Goal: Task Accomplishment & Management: Use online tool/utility

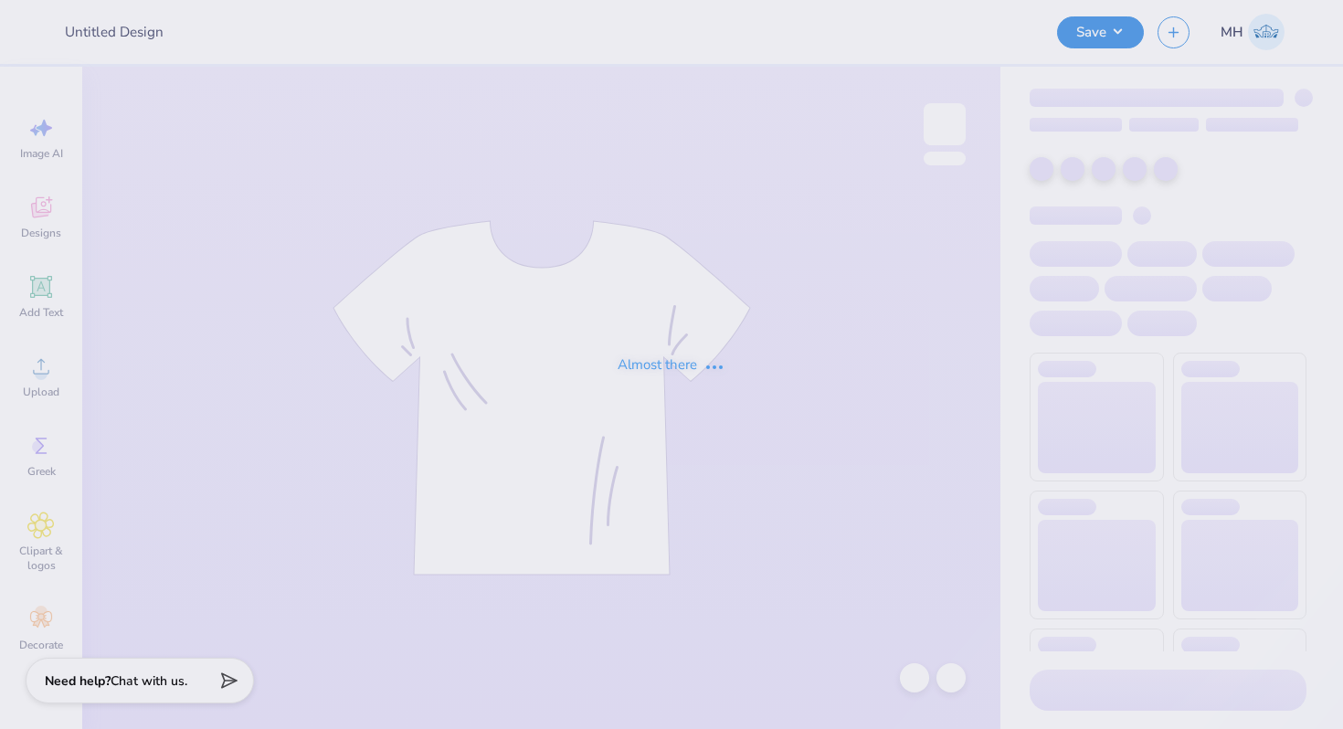
type input "MINIMAL TOTE PRISM"
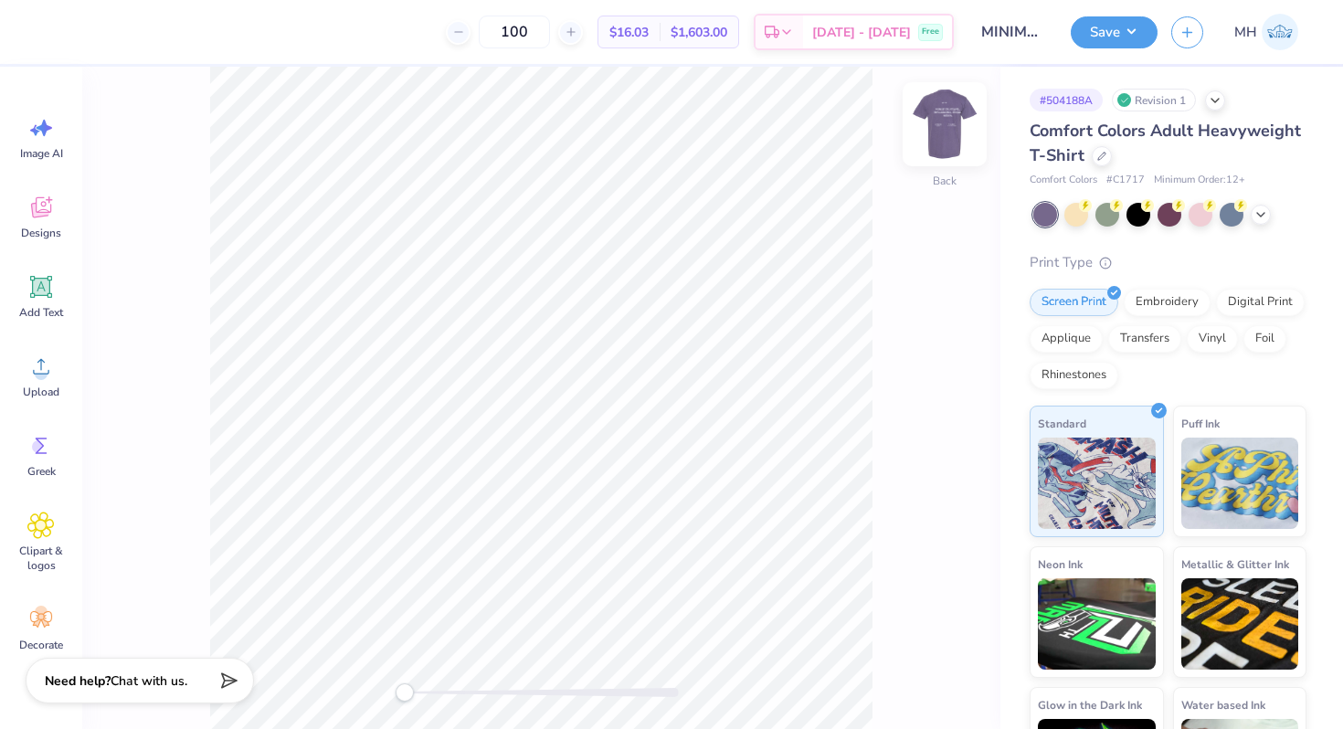
click at [955, 132] on img at bounding box center [944, 124] width 73 height 73
click at [922, 131] on div "Front" at bounding box center [541, 398] width 918 height 663
click at [933, 126] on img at bounding box center [944, 124] width 73 height 73
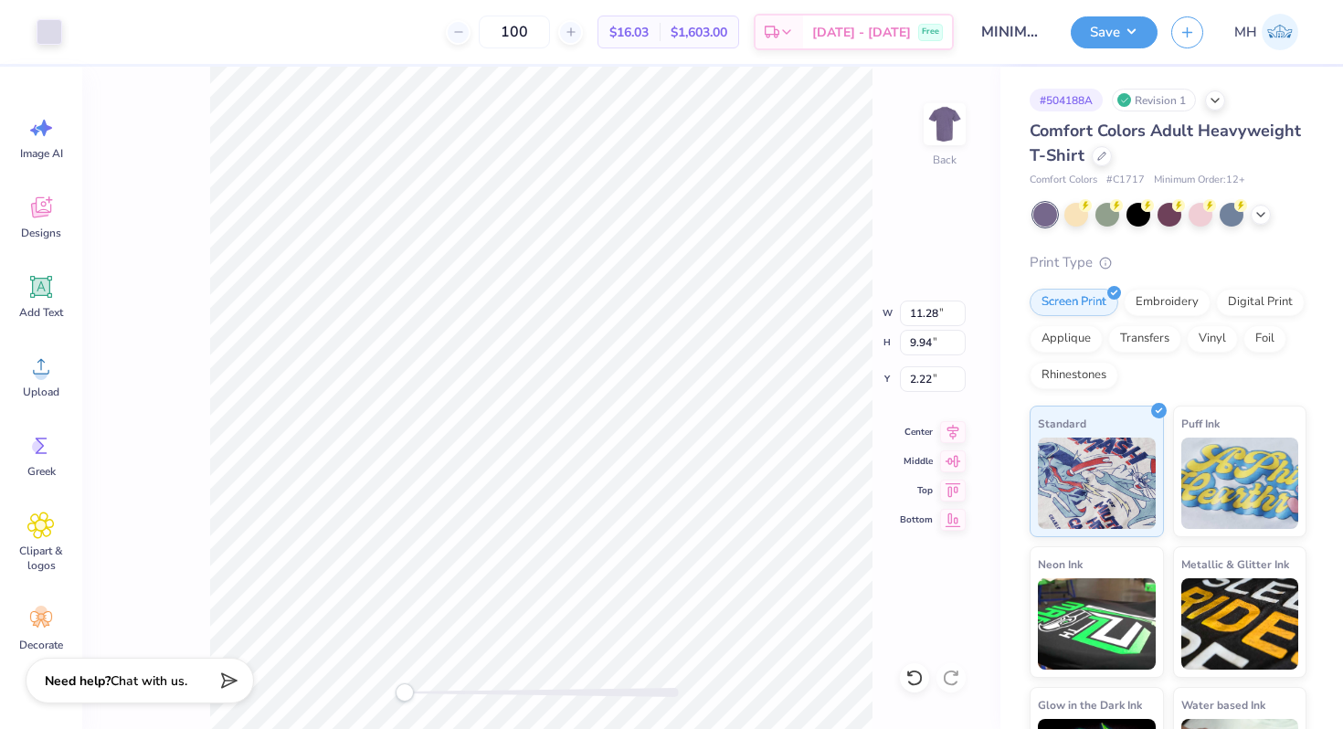
type input "2.28"
type input "2.56"
click at [1111, 34] on button "Save" at bounding box center [1114, 30] width 87 height 32
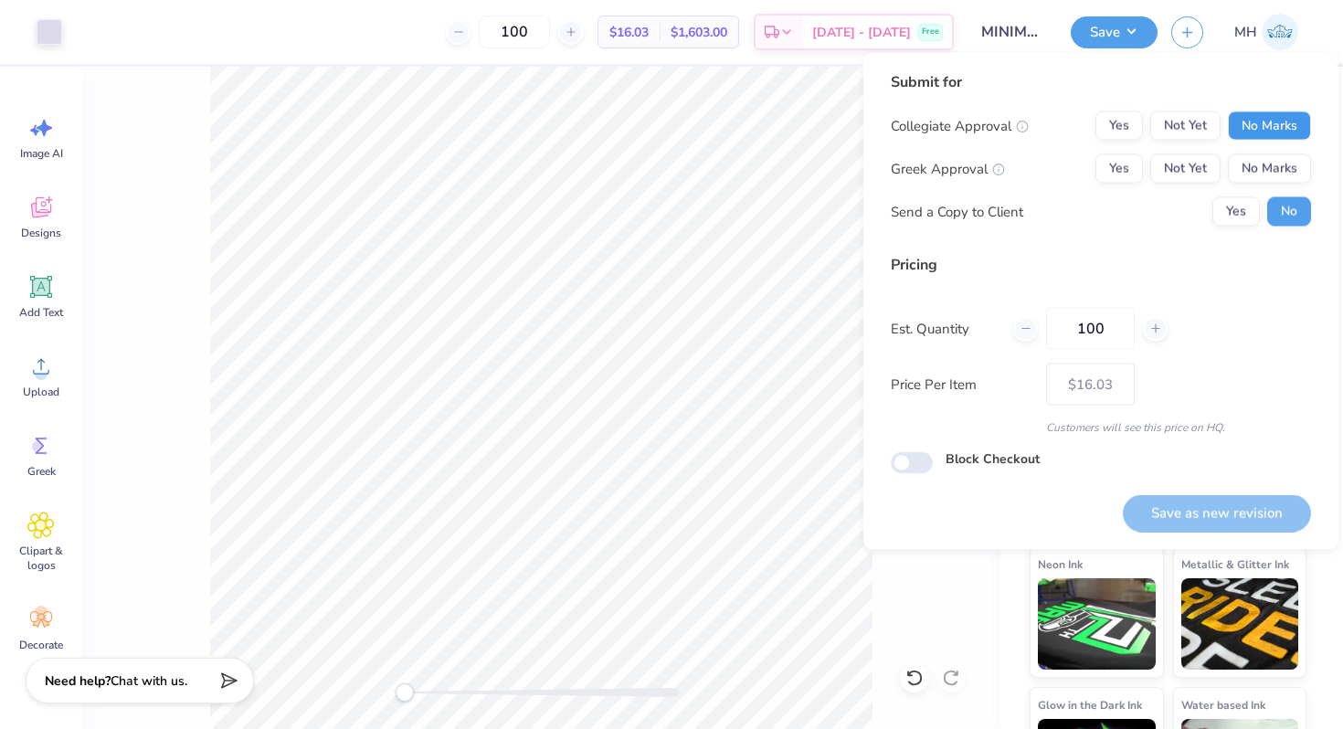
click at [1243, 133] on button "No Marks" at bounding box center [1269, 125] width 83 height 29
click at [1255, 175] on button "No Marks" at bounding box center [1269, 168] width 83 height 29
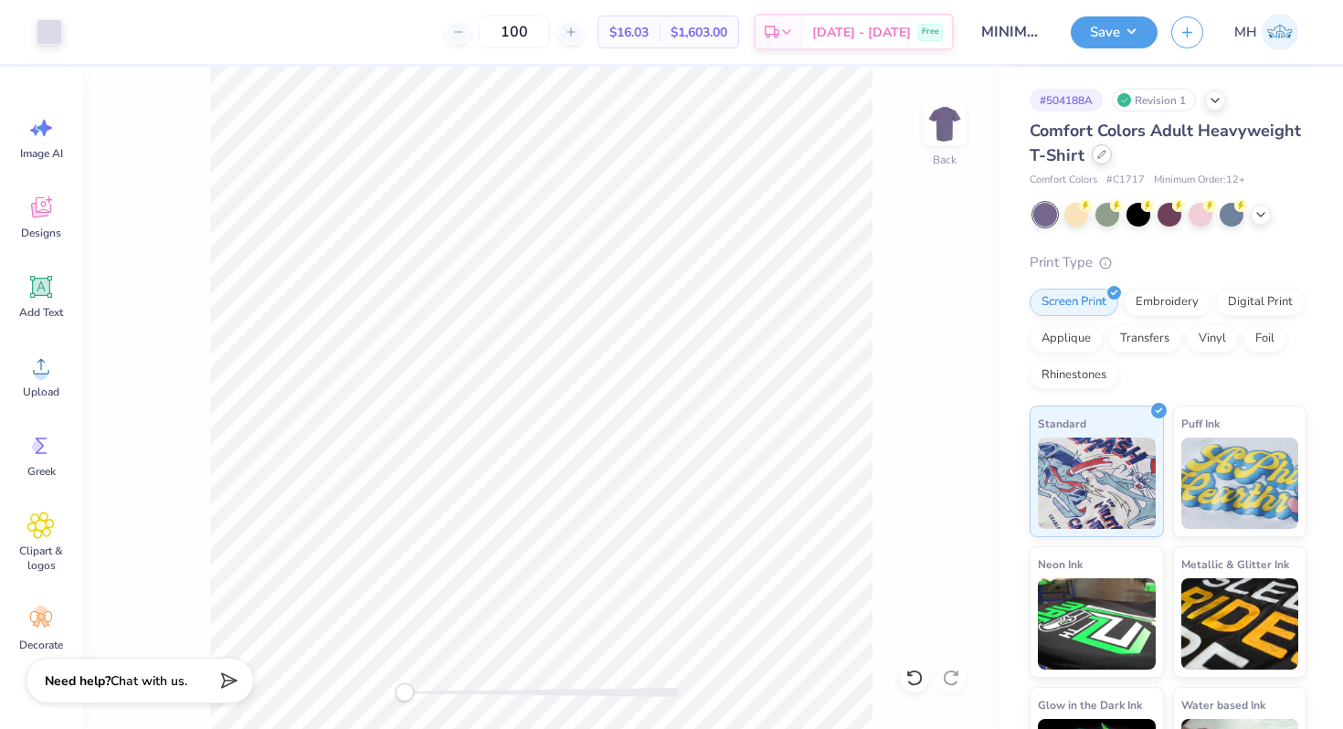
click at [1105, 154] on icon at bounding box center [1102, 154] width 9 height 9
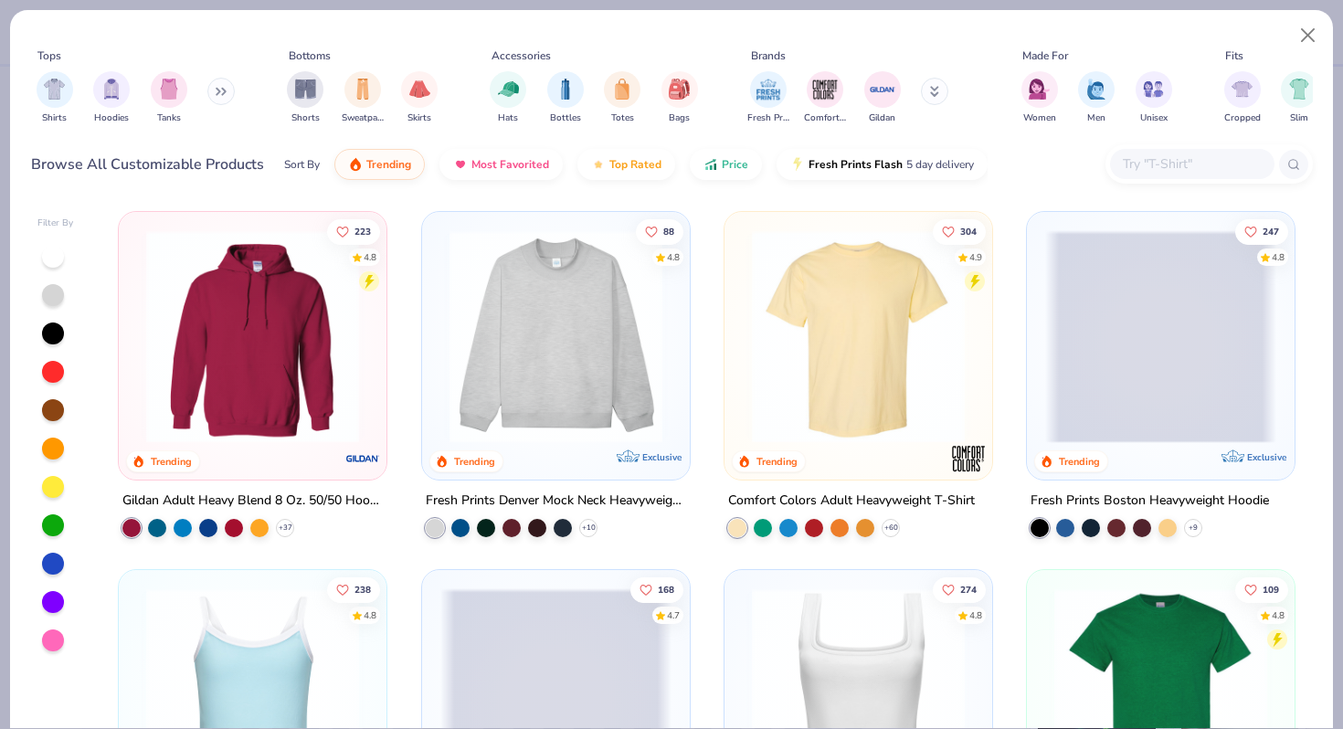
click at [1162, 177] on div at bounding box center [1192, 164] width 164 height 30
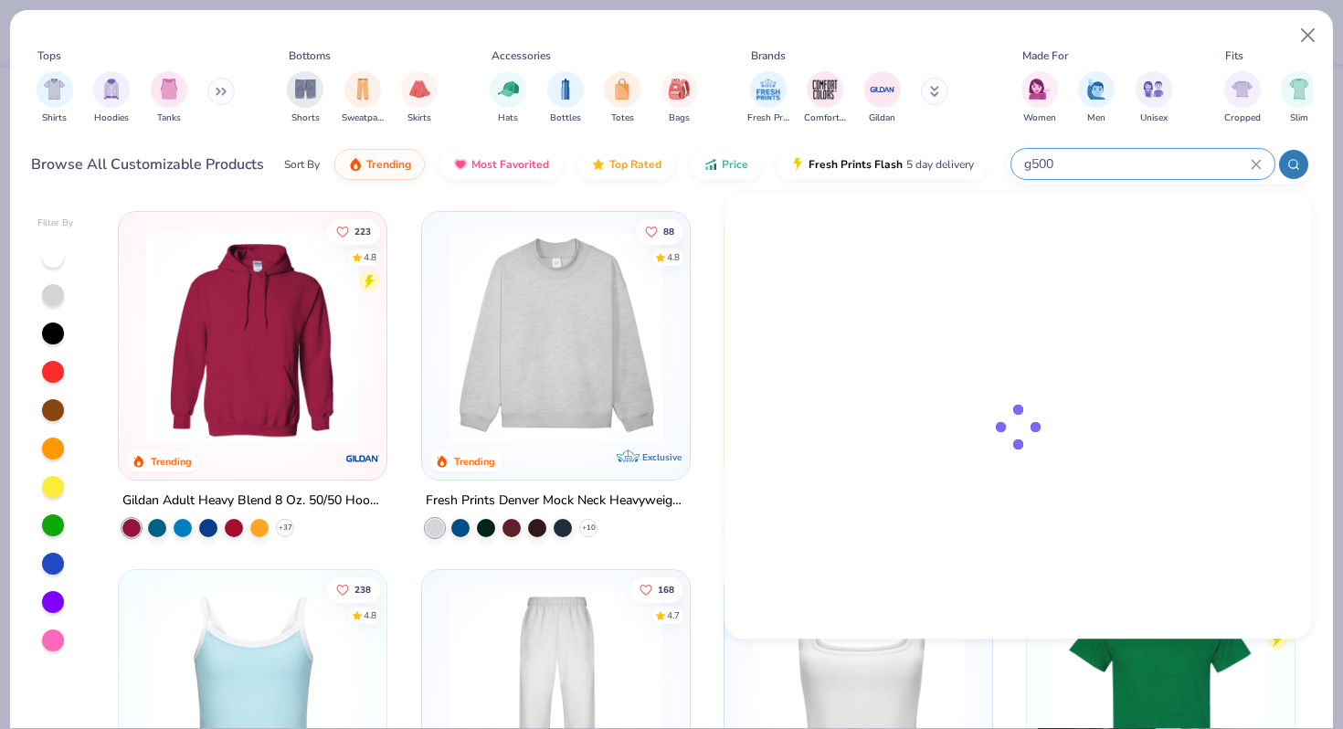
type input "g500"
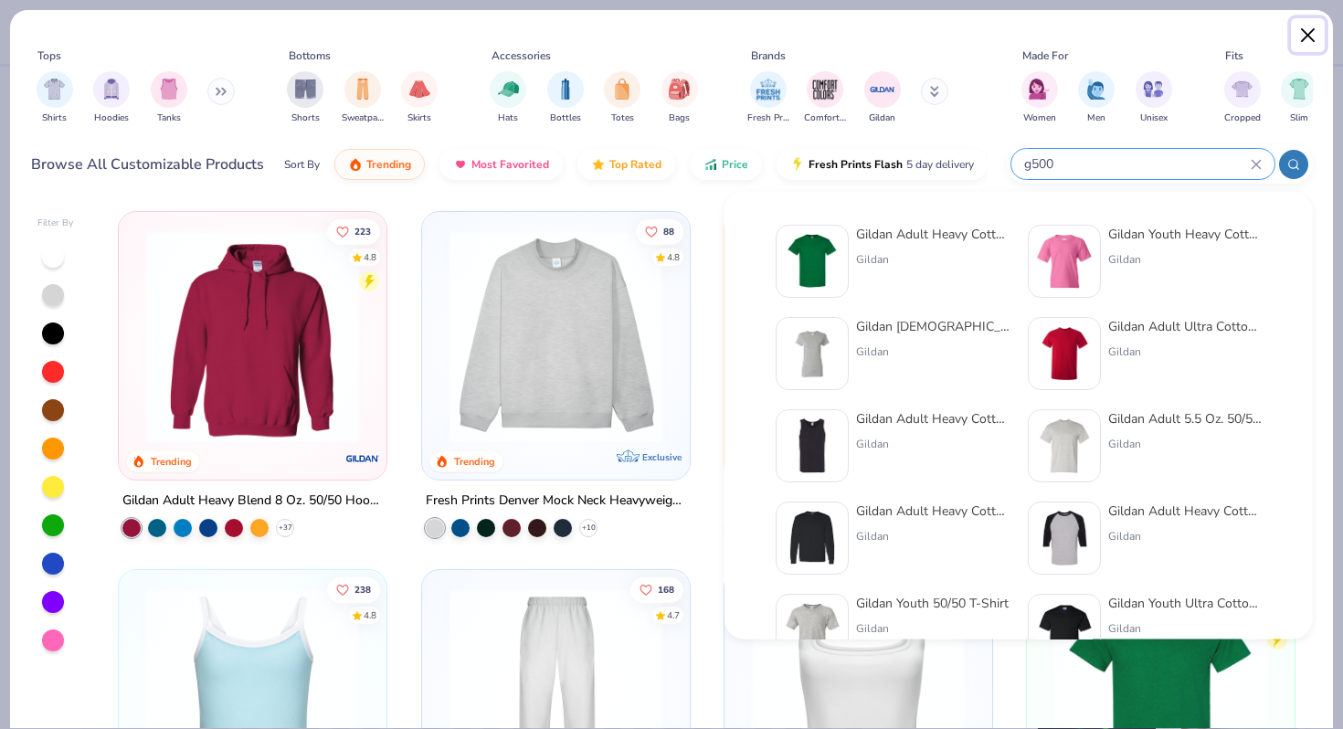
click at [1316, 37] on button "Close" at bounding box center [1308, 35] width 35 height 35
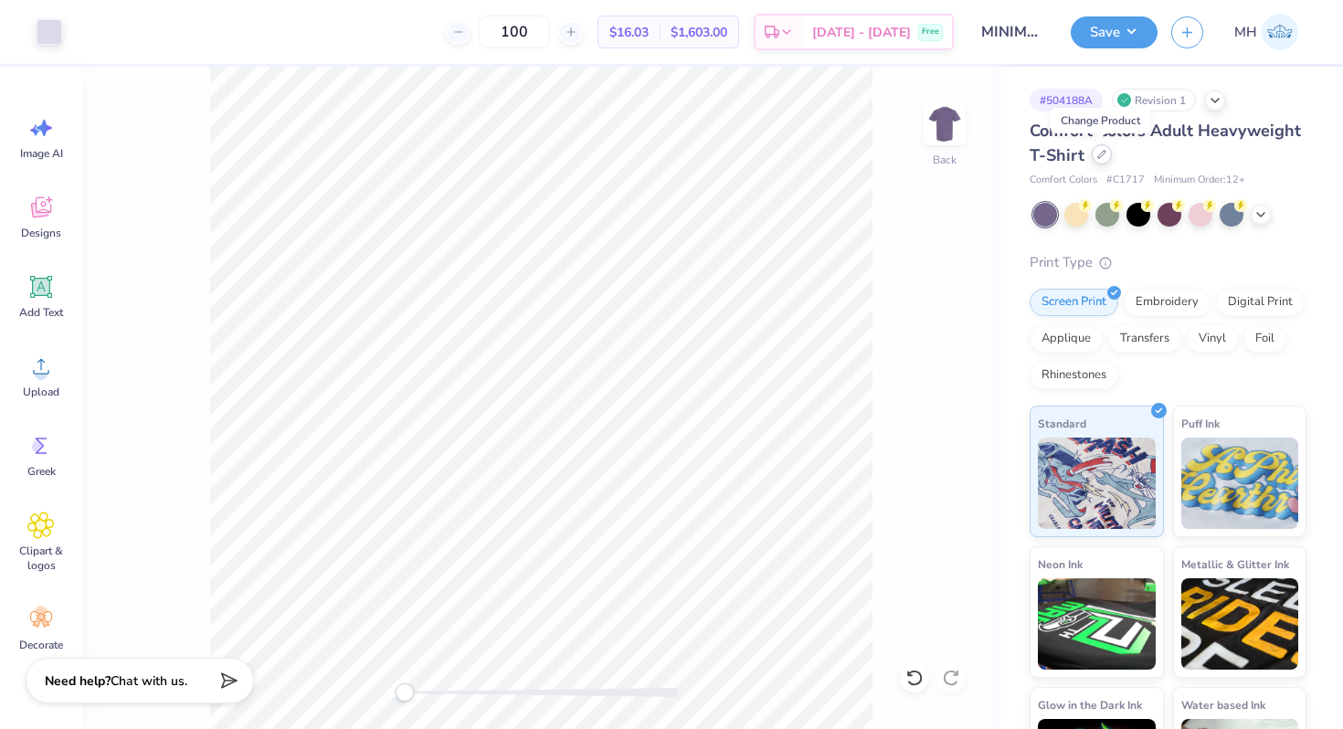
click at [1098, 158] on icon at bounding box center [1102, 154] width 9 height 9
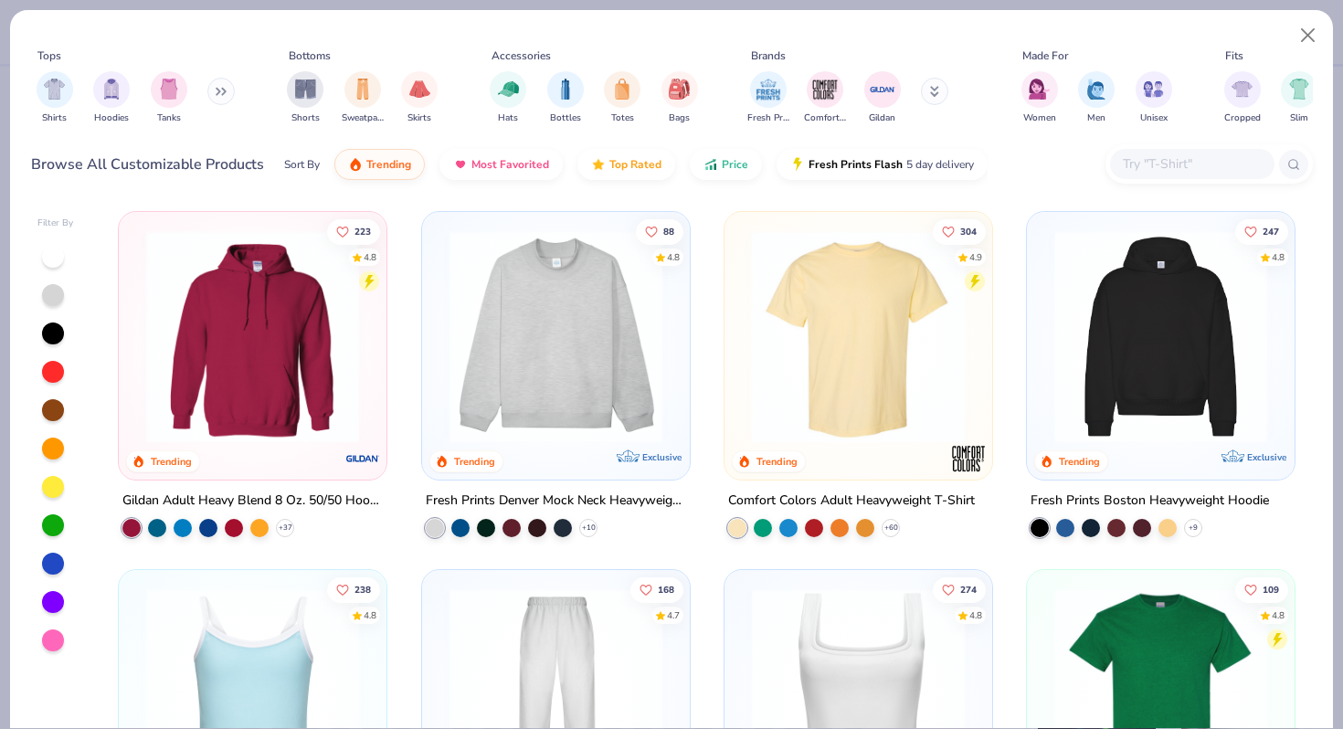
click at [1140, 170] on input "text" at bounding box center [1191, 164] width 141 height 21
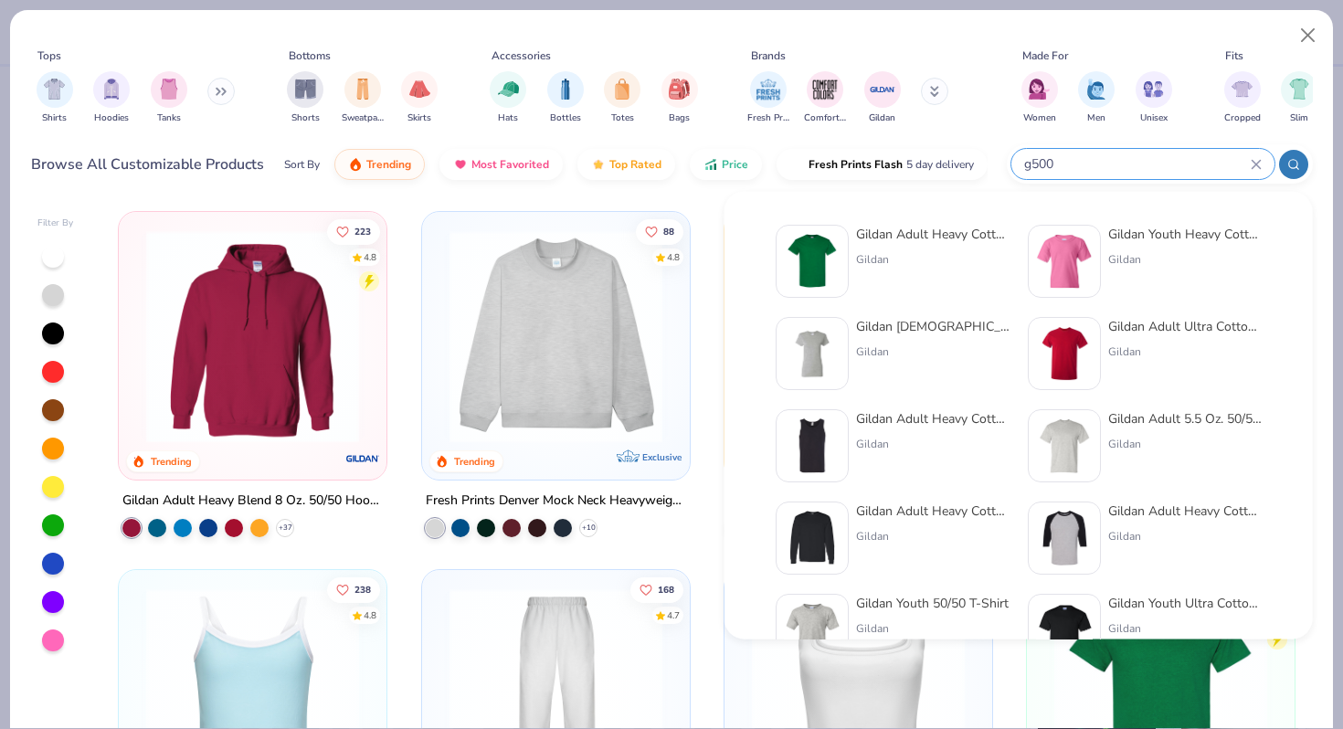
type input "g500"
click at [942, 262] on div "Gildan" at bounding box center [933, 259] width 154 height 16
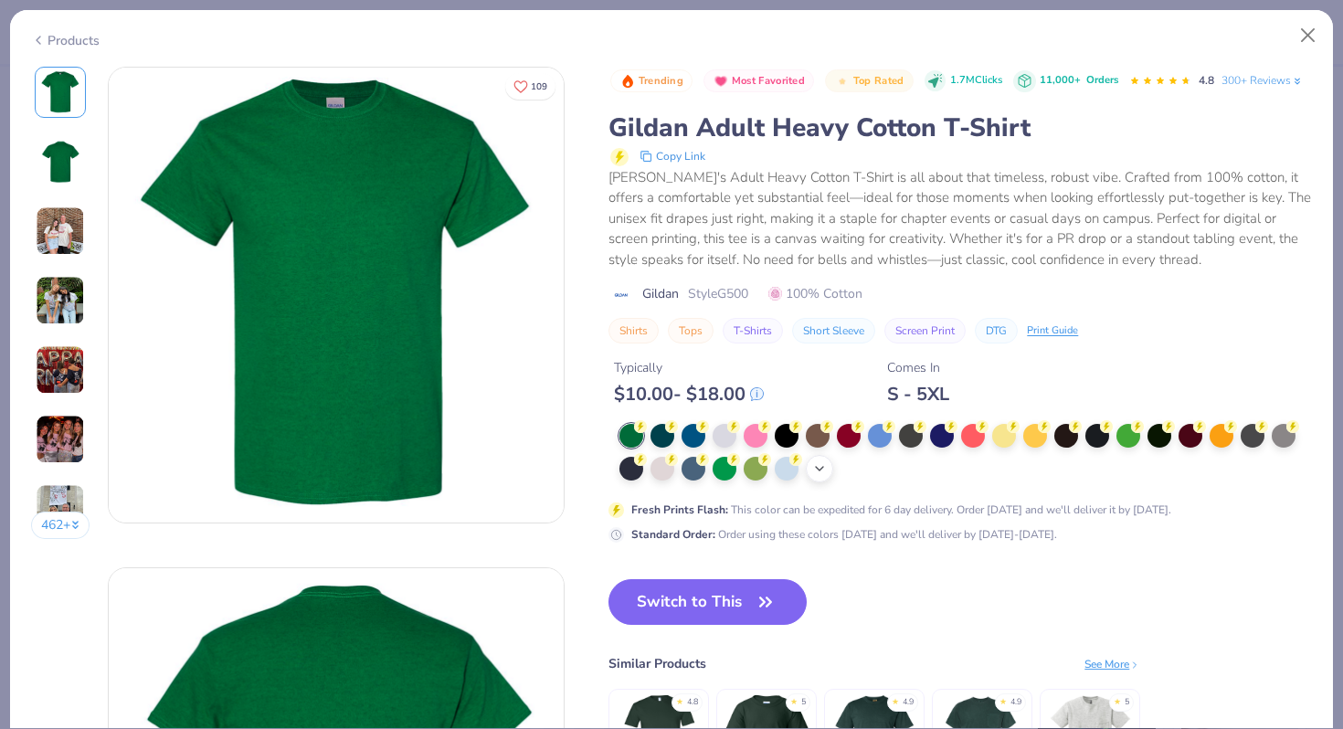
click at [823, 464] on icon at bounding box center [819, 468] width 15 height 15
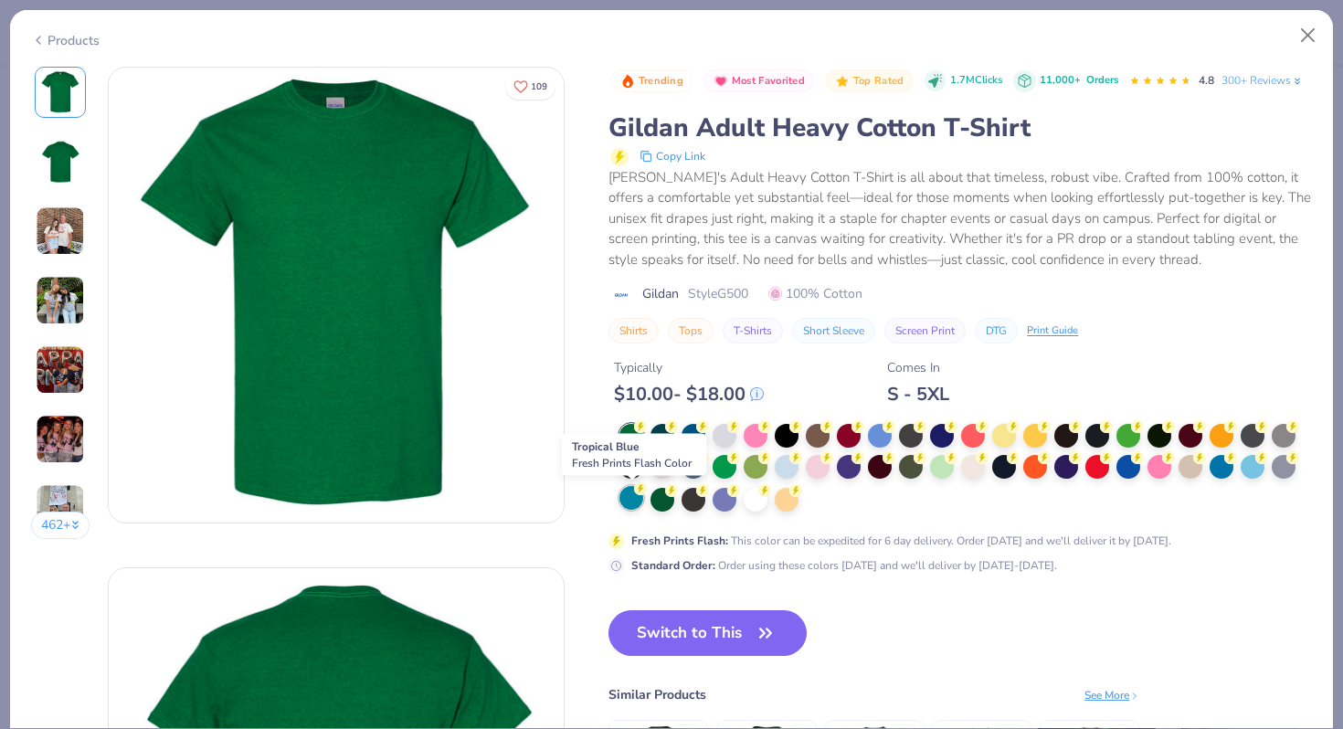
click at [635, 501] on div at bounding box center [632, 498] width 24 height 24
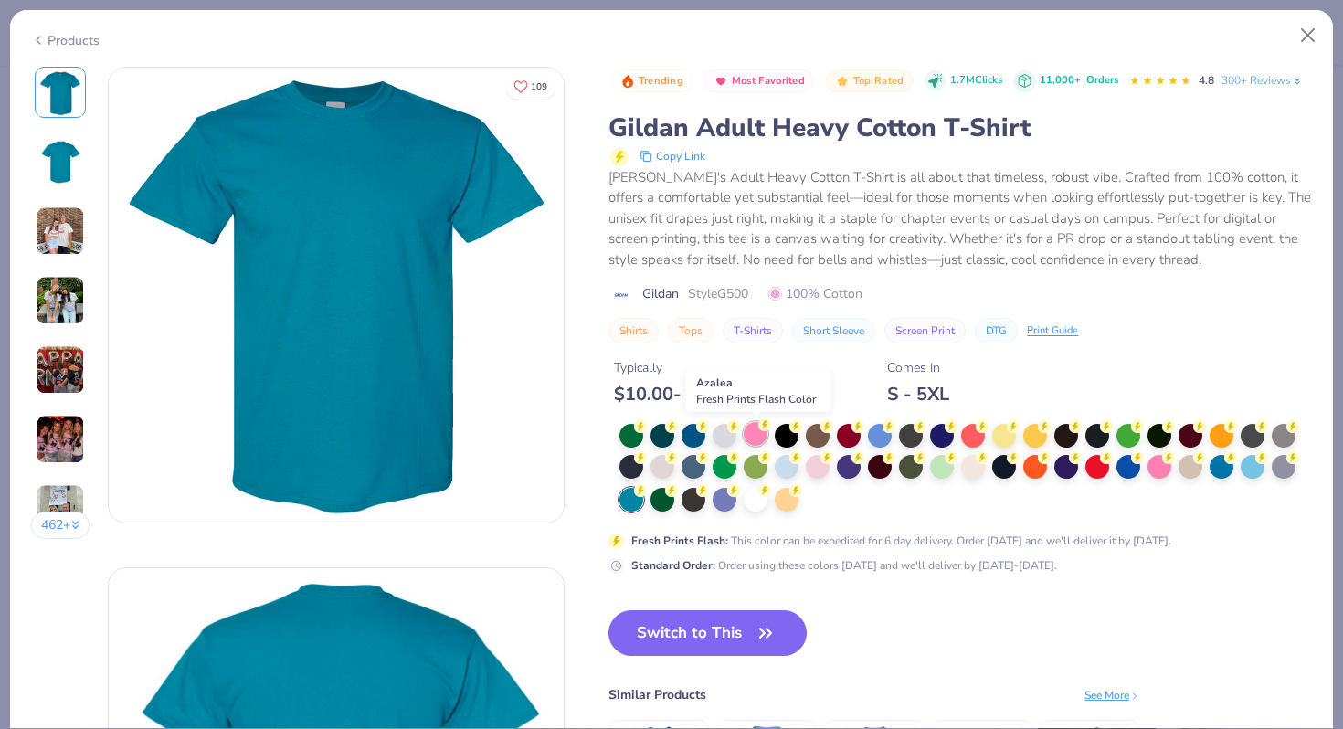
click at [757, 429] on div at bounding box center [756, 434] width 24 height 24
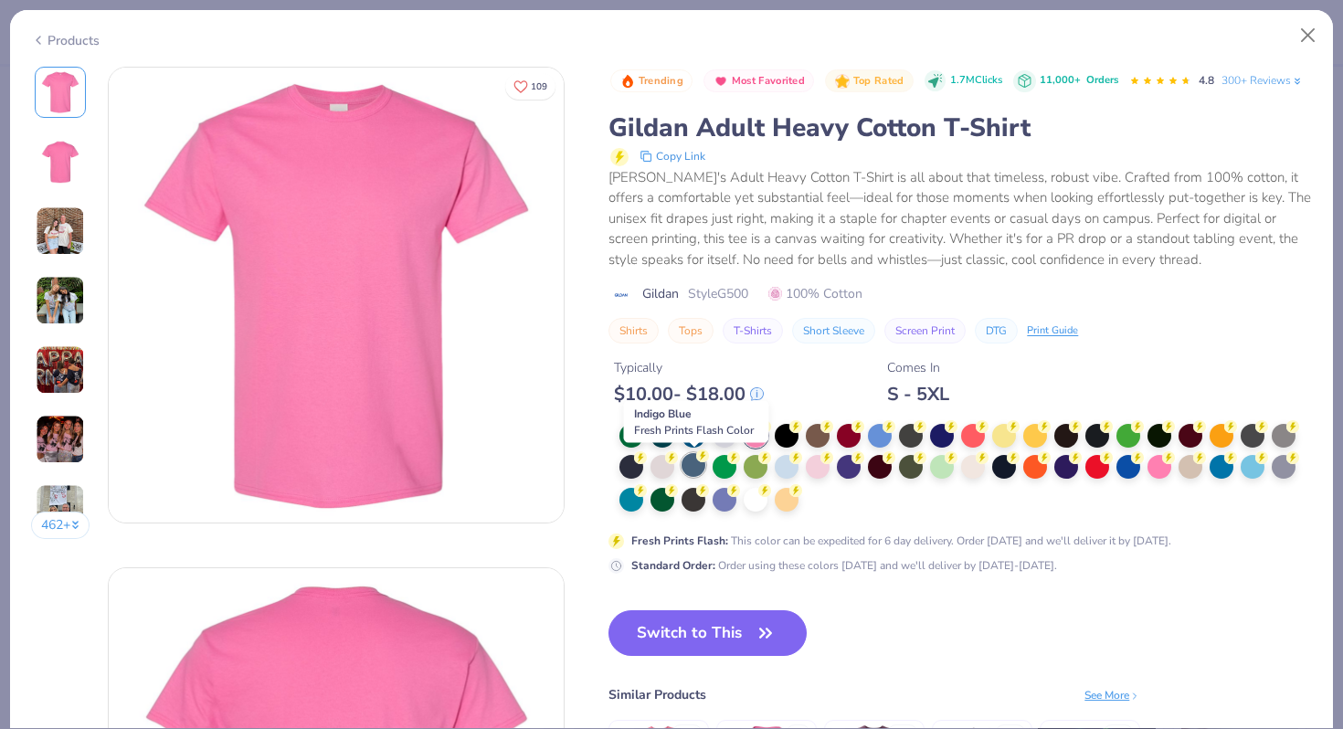
click at [688, 459] on div at bounding box center [694, 465] width 24 height 24
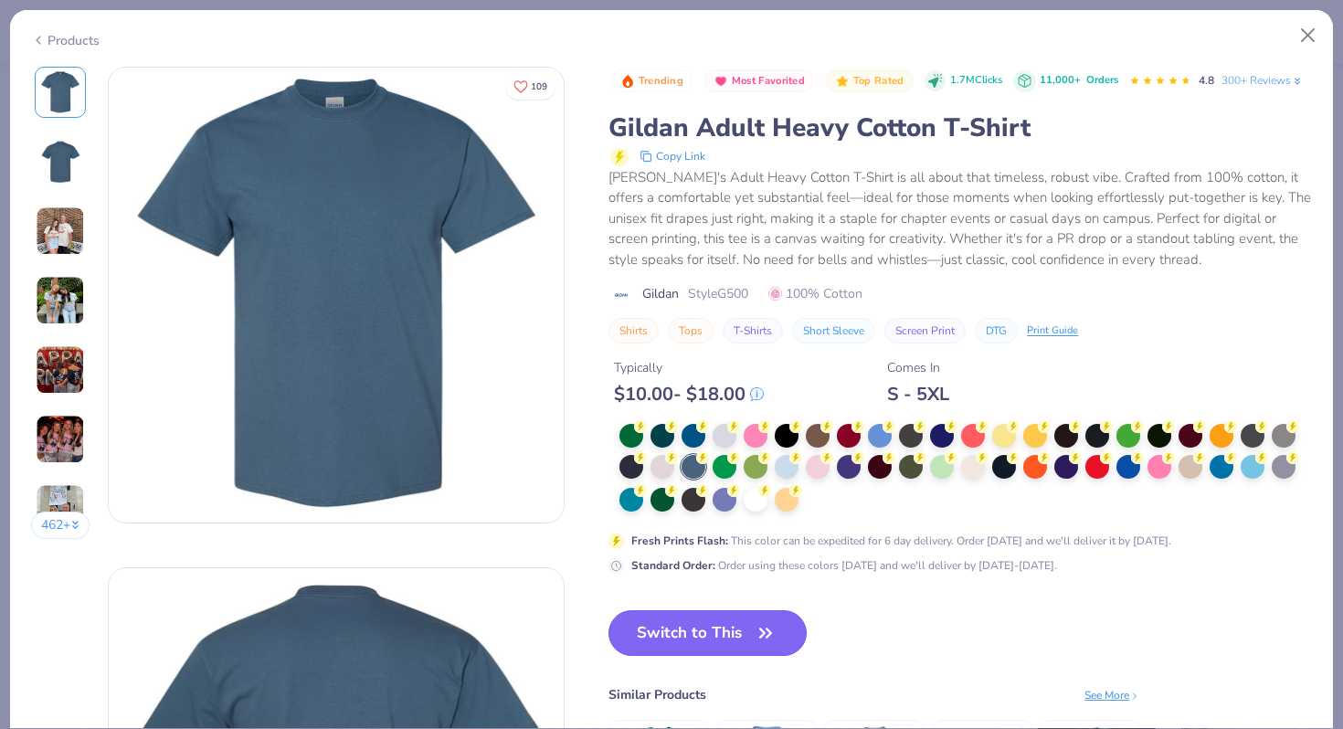
click at [684, 631] on button "Switch to This" at bounding box center [708, 633] width 198 height 46
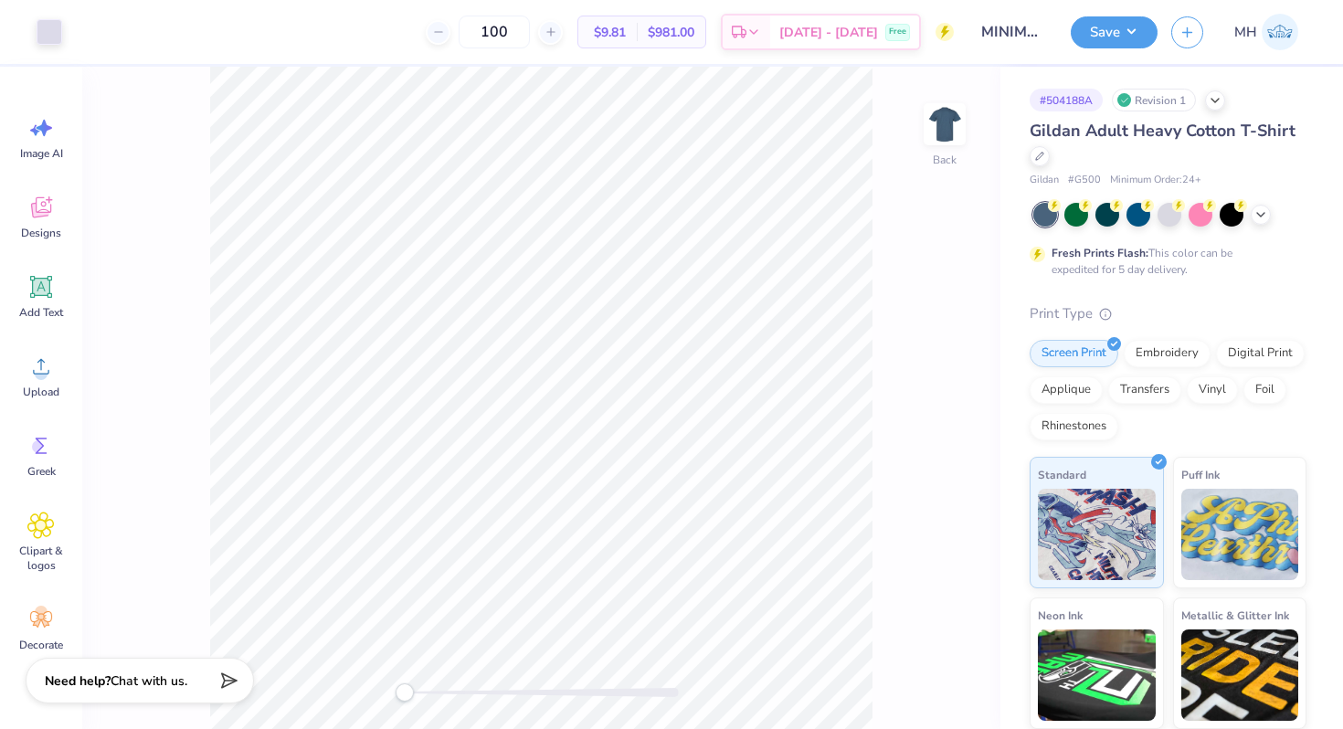
drag, startPoint x: 543, startPoint y: 30, endPoint x: 483, endPoint y: 30, distance: 59.4
click at [483, 30] on div "100" at bounding box center [494, 32] width 137 height 33
type input "75"
click at [1042, 154] on icon at bounding box center [1039, 154] width 9 height 9
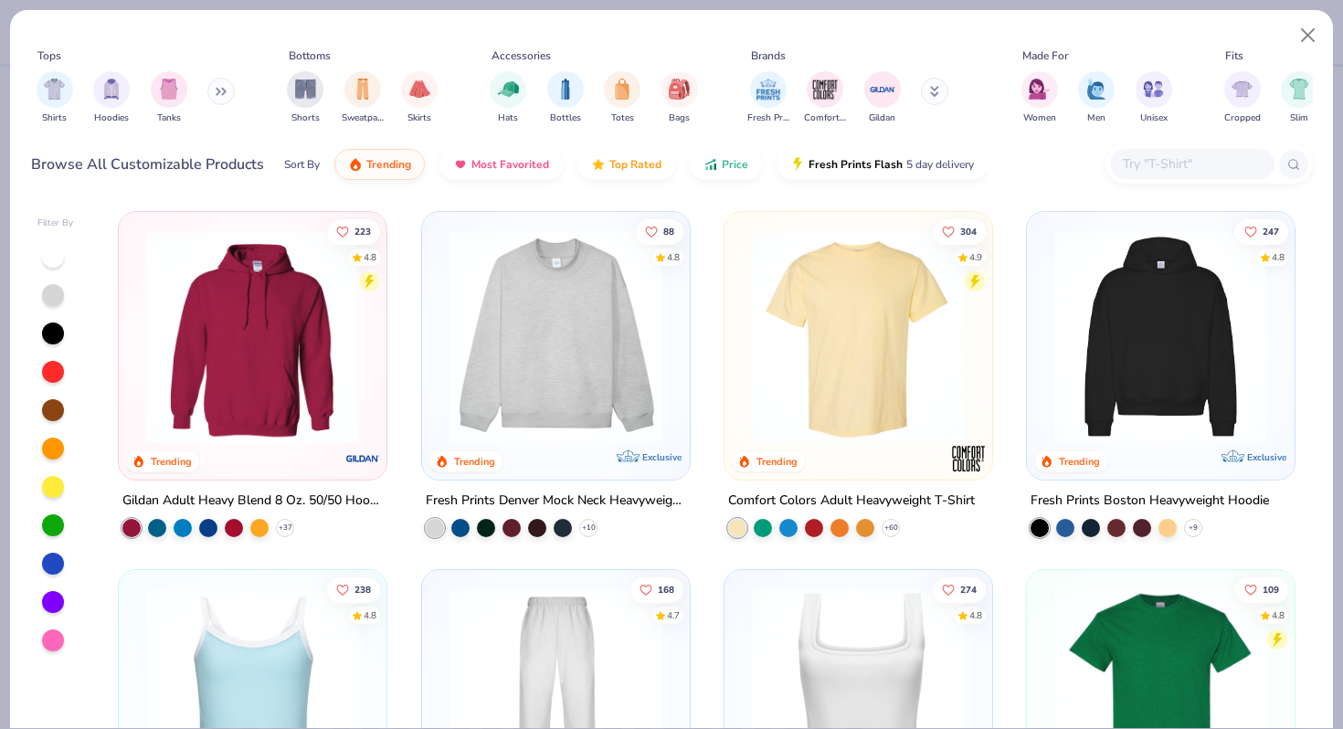
click at [1145, 169] on input "text" at bounding box center [1191, 164] width 141 height 21
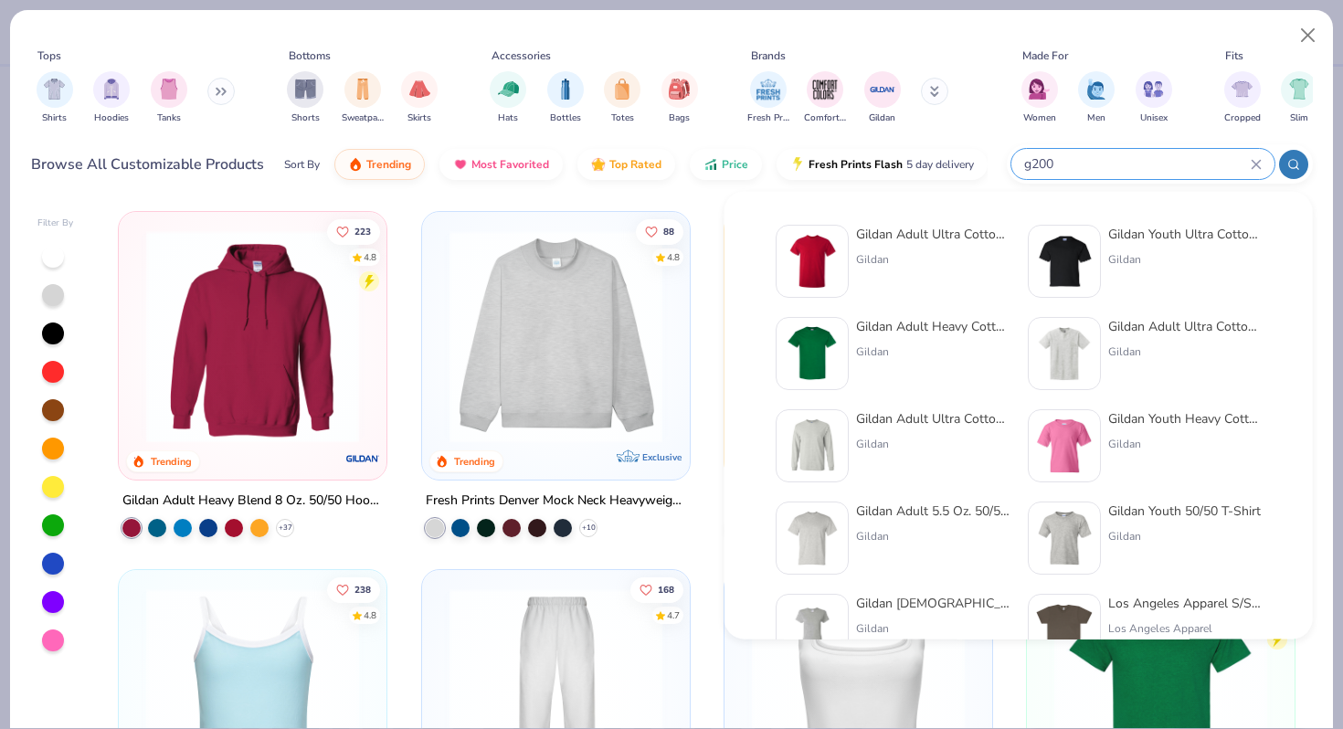
type input "g200"
click at [858, 269] on div "Gildan Adult Ultra Cotton 6 Oz. T-Shirt Gildan" at bounding box center [933, 261] width 154 height 73
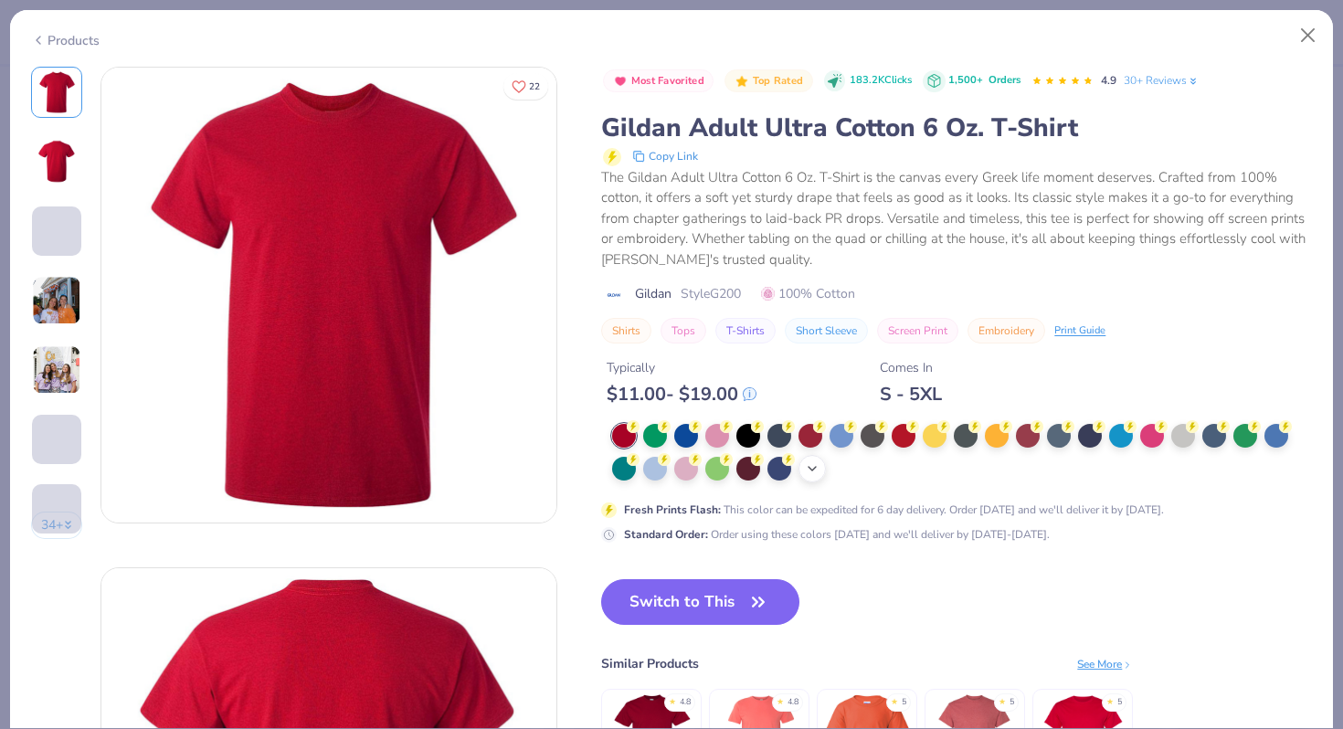
click at [805, 467] on icon at bounding box center [812, 468] width 15 height 15
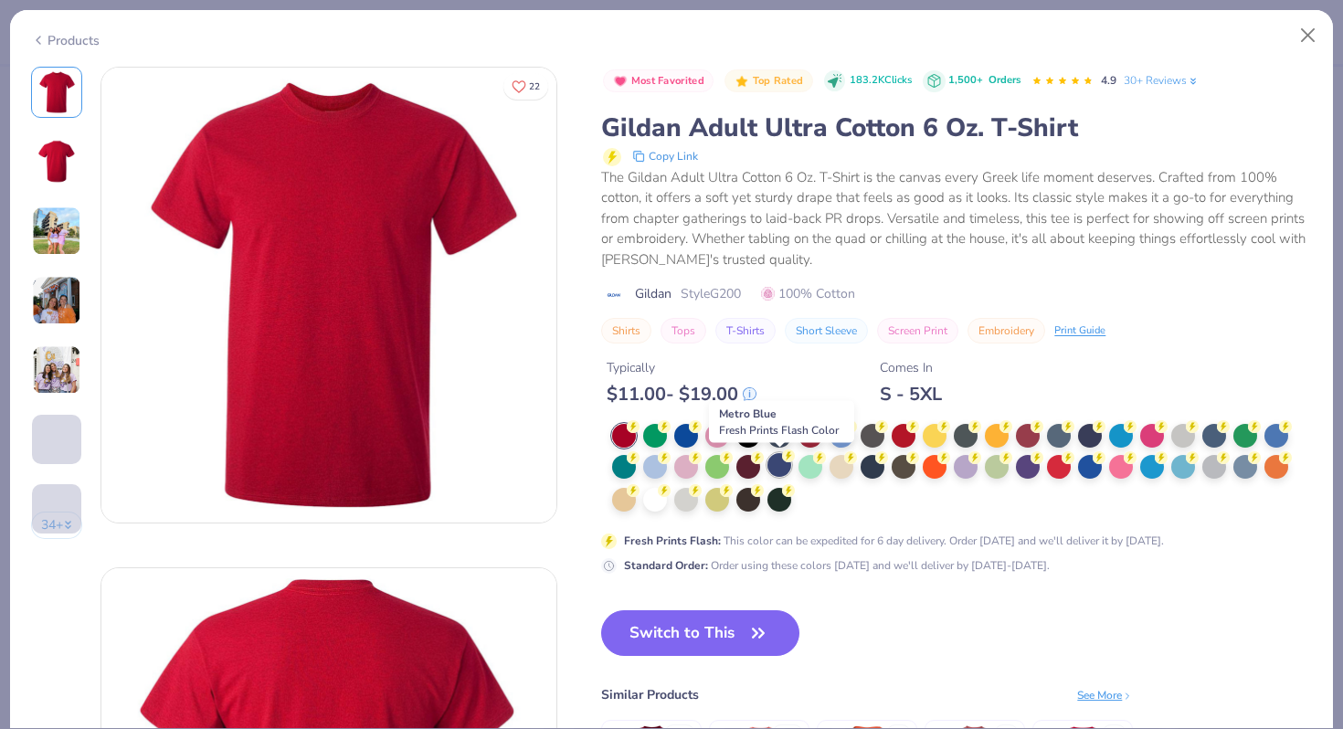
click at [779, 469] on div at bounding box center [780, 465] width 24 height 24
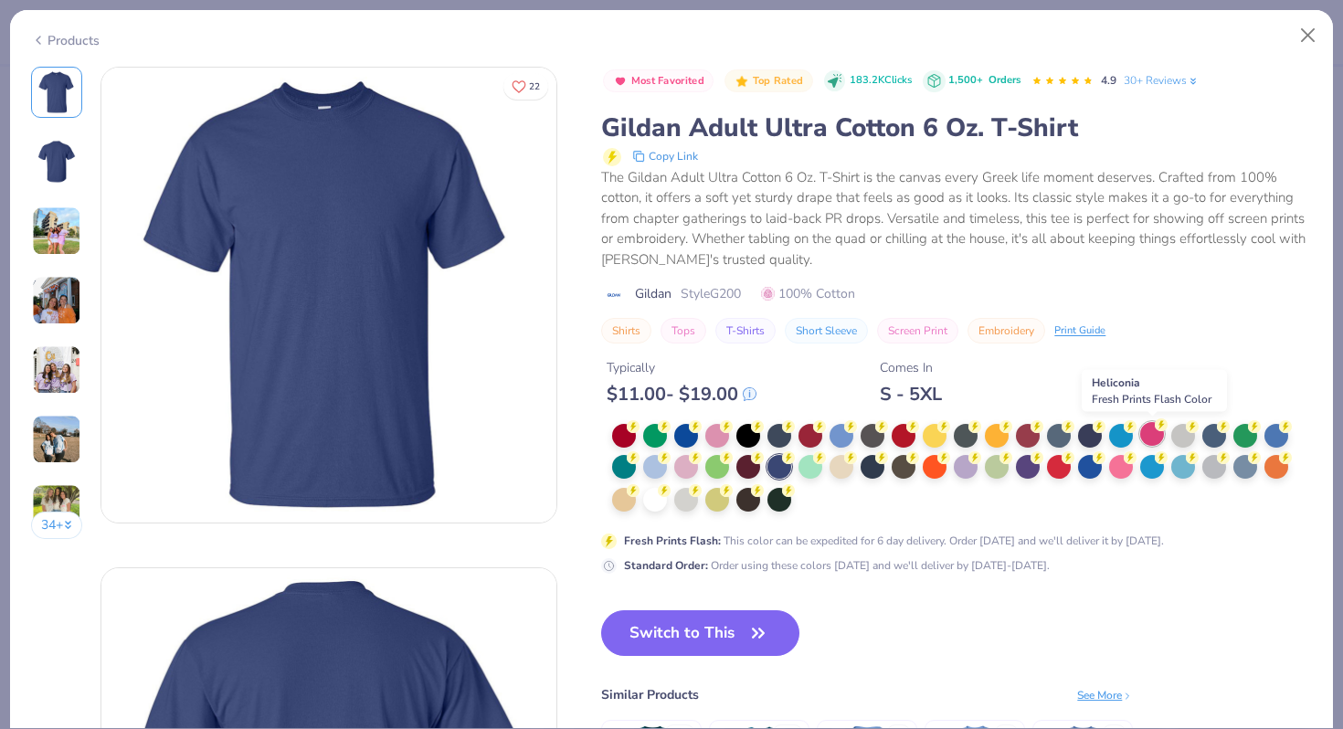
click at [1145, 437] on div at bounding box center [1152, 434] width 24 height 24
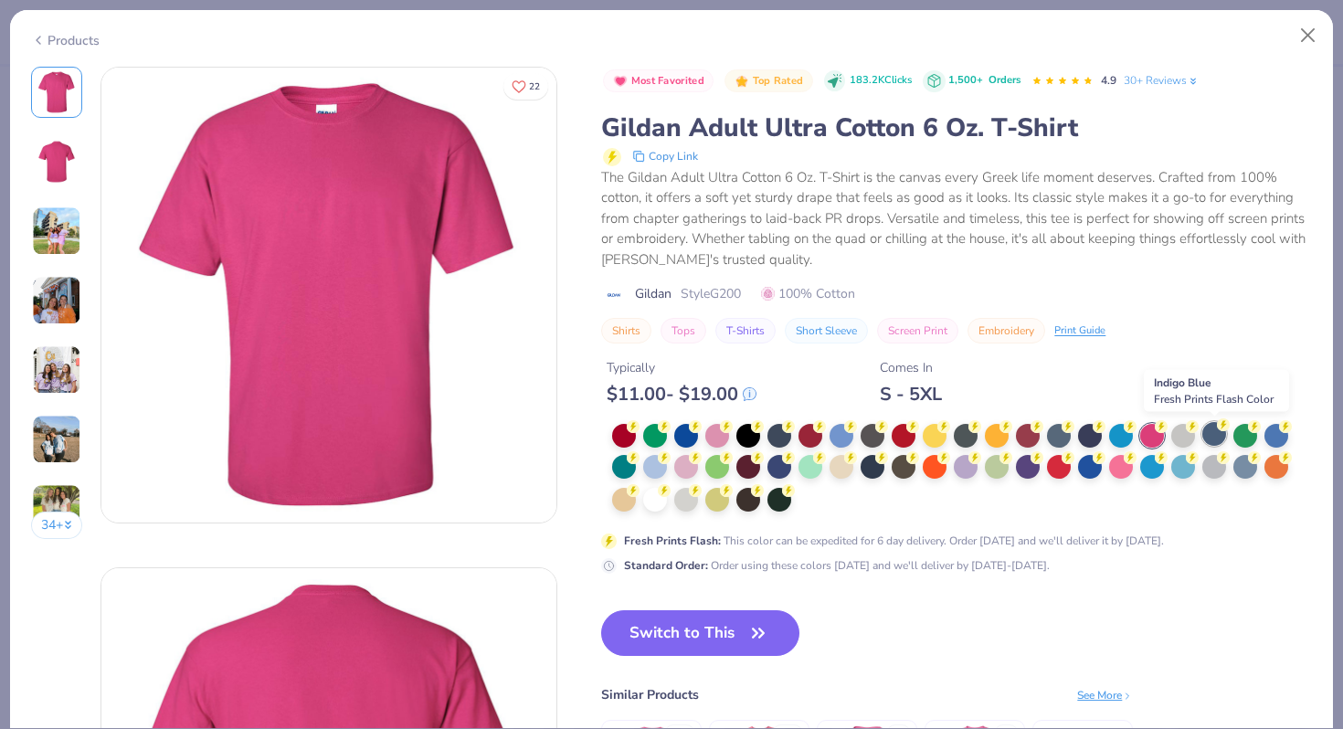
click at [1209, 437] on div at bounding box center [1215, 434] width 24 height 24
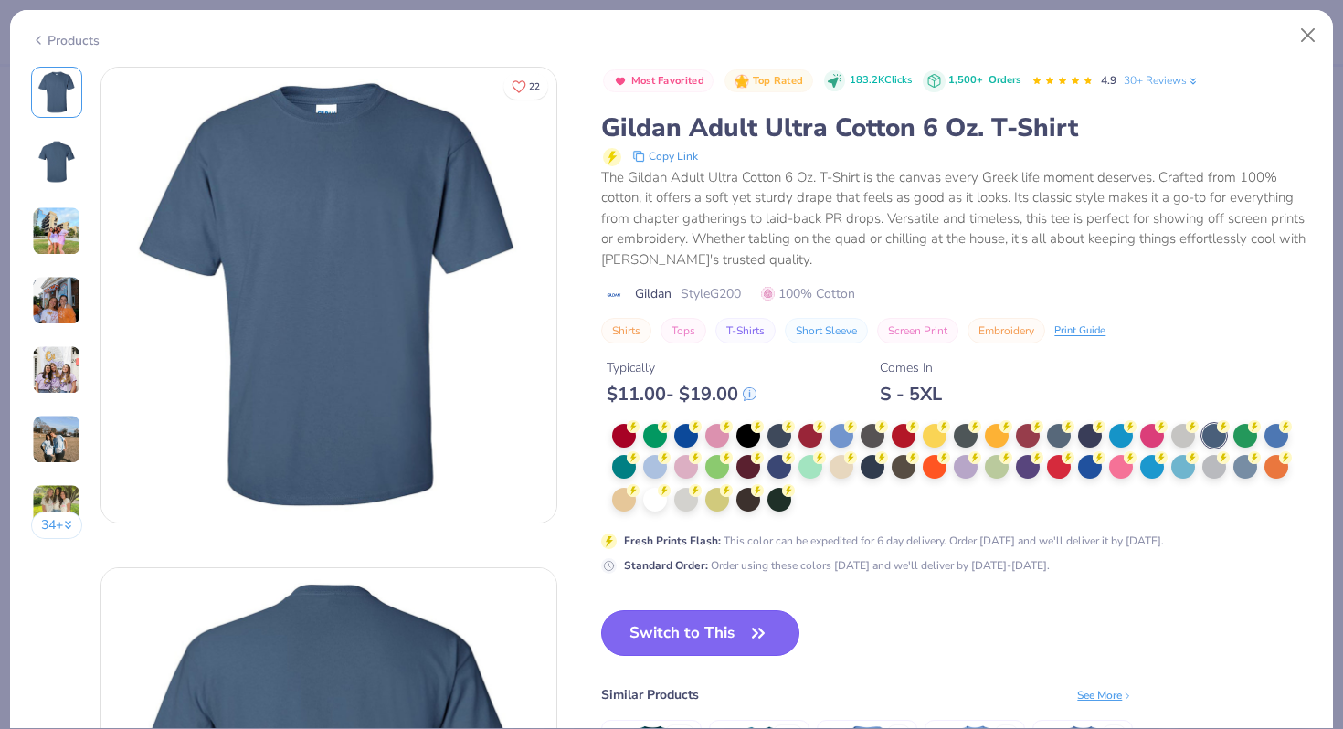
click at [658, 620] on button "Switch to This" at bounding box center [700, 633] width 198 height 46
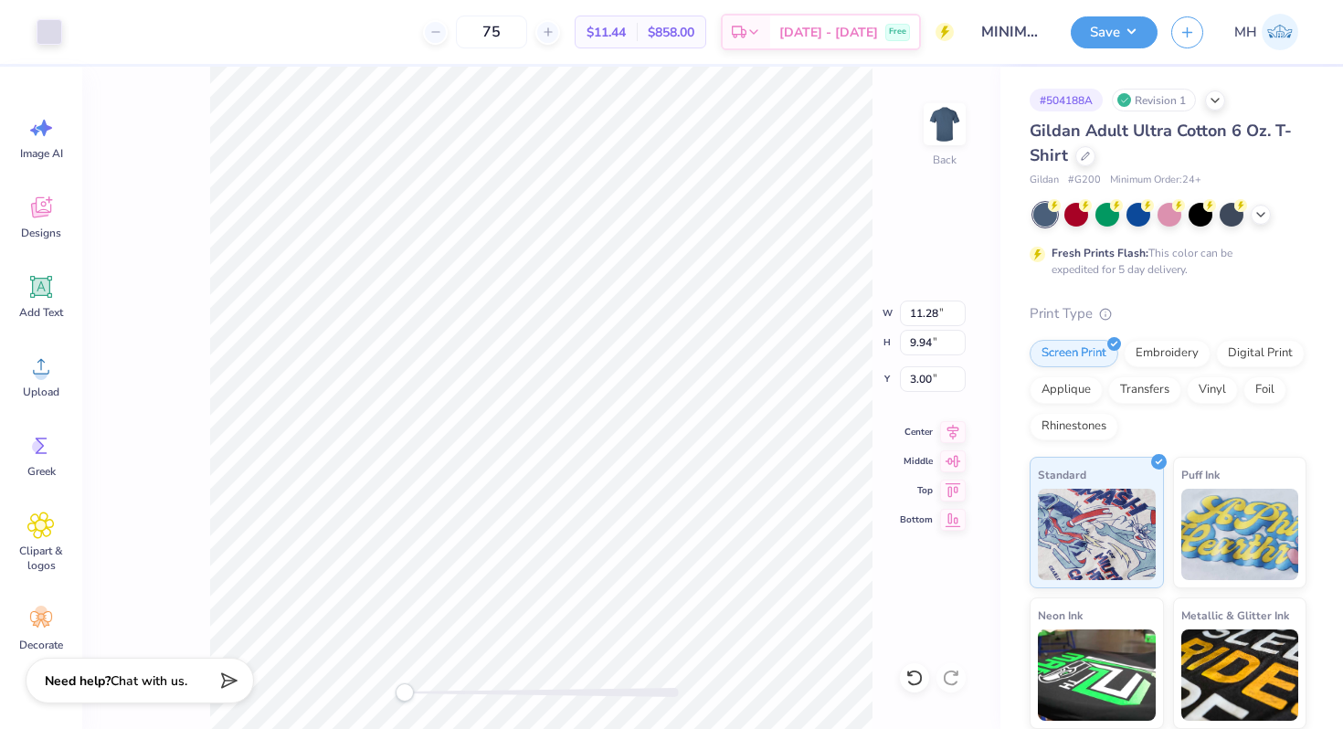
type input "3.00"
click at [1108, 52] on div "Save MH" at bounding box center [1207, 32] width 272 height 64
click at [1107, 34] on button "Save" at bounding box center [1114, 30] width 87 height 32
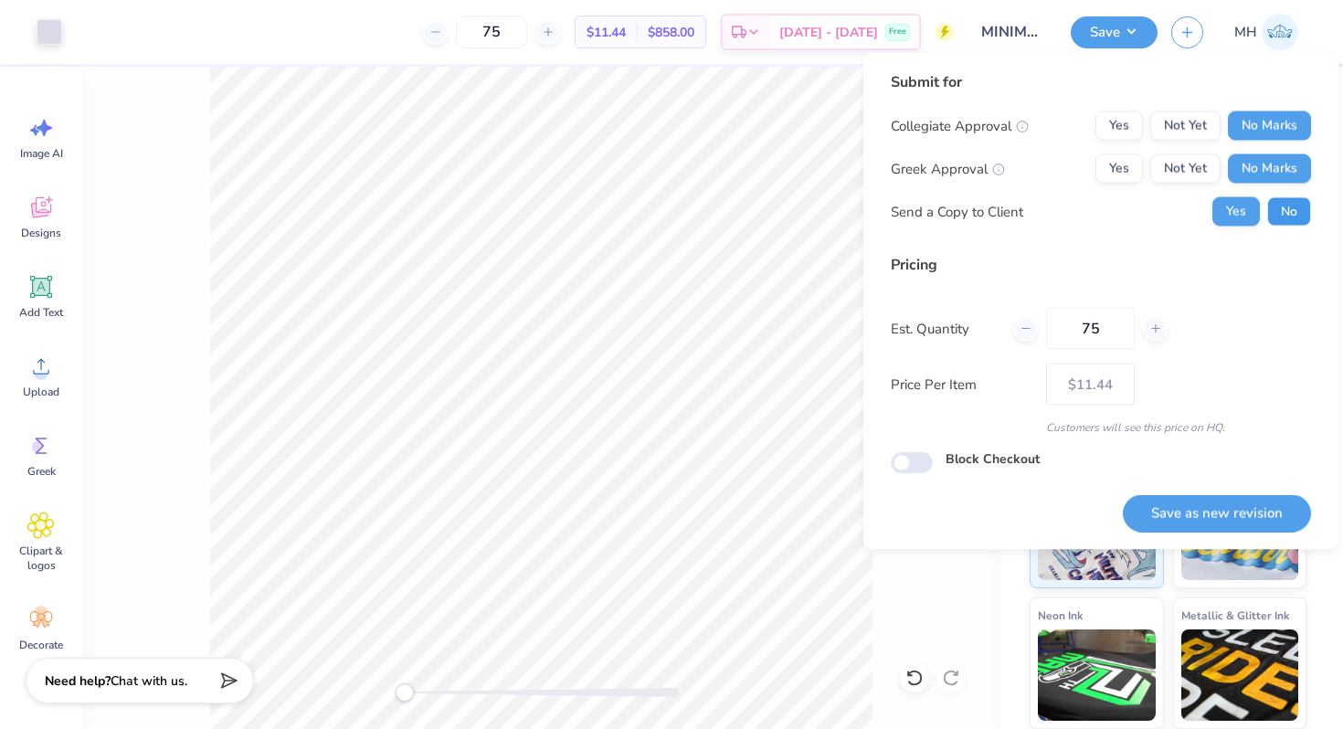
click at [1277, 208] on button "No" at bounding box center [1289, 211] width 44 height 29
click at [1228, 510] on button "Save as new revision" at bounding box center [1217, 512] width 188 height 37
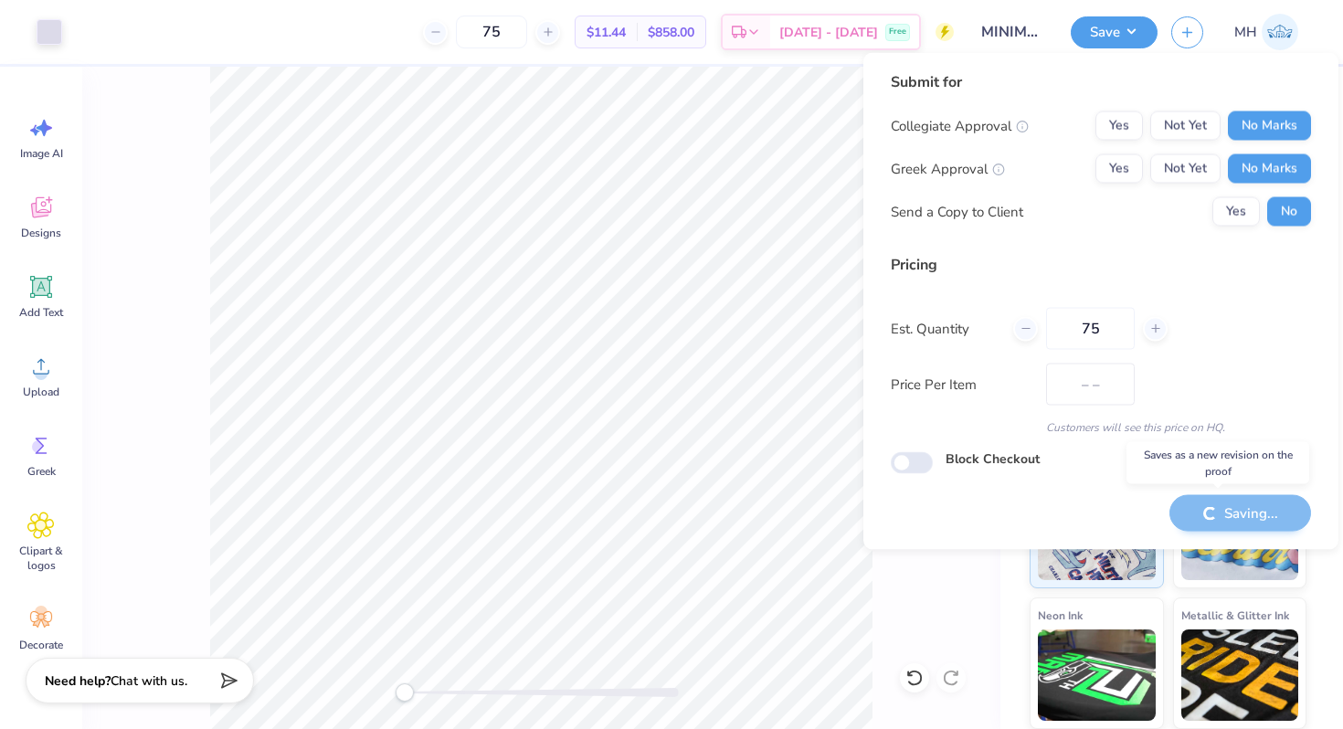
type input "$11.44"
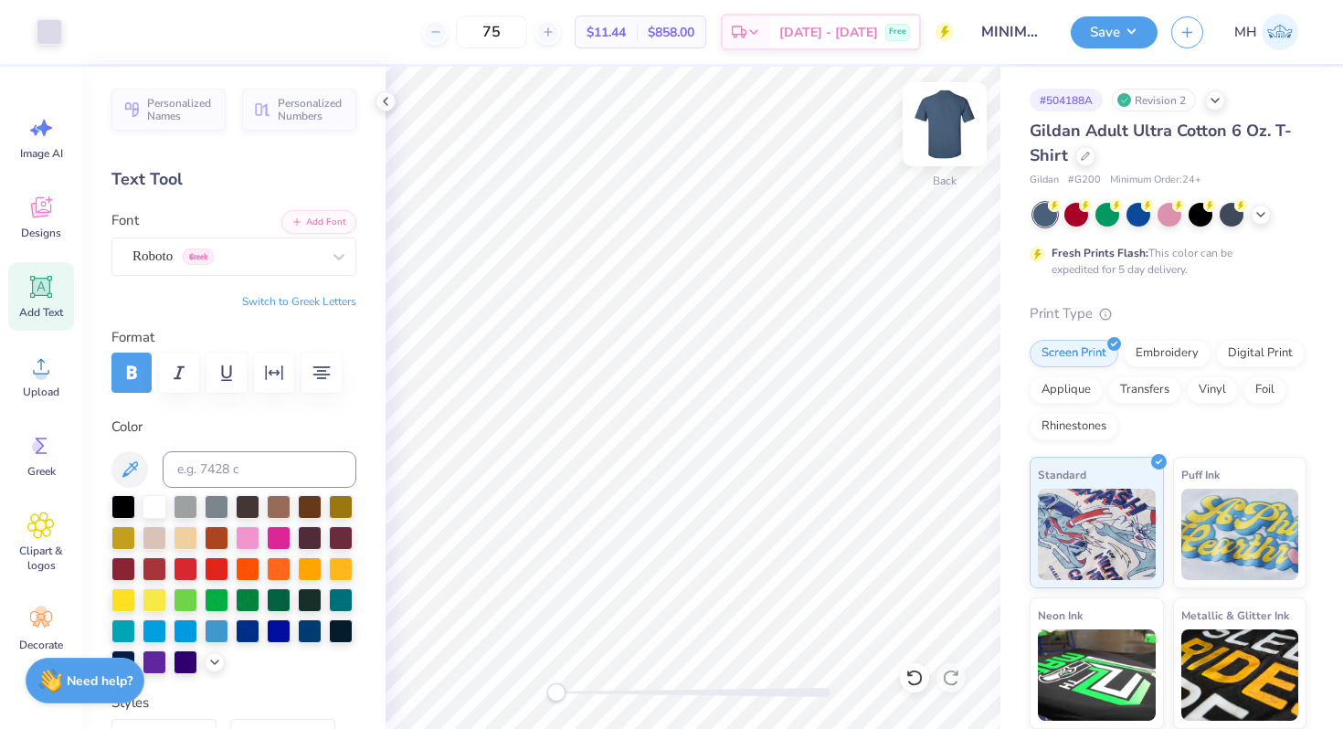
click at [946, 132] on img at bounding box center [944, 124] width 73 height 73
click at [385, 97] on icon at bounding box center [385, 101] width 15 height 15
